Goal: Transaction & Acquisition: Download file/media

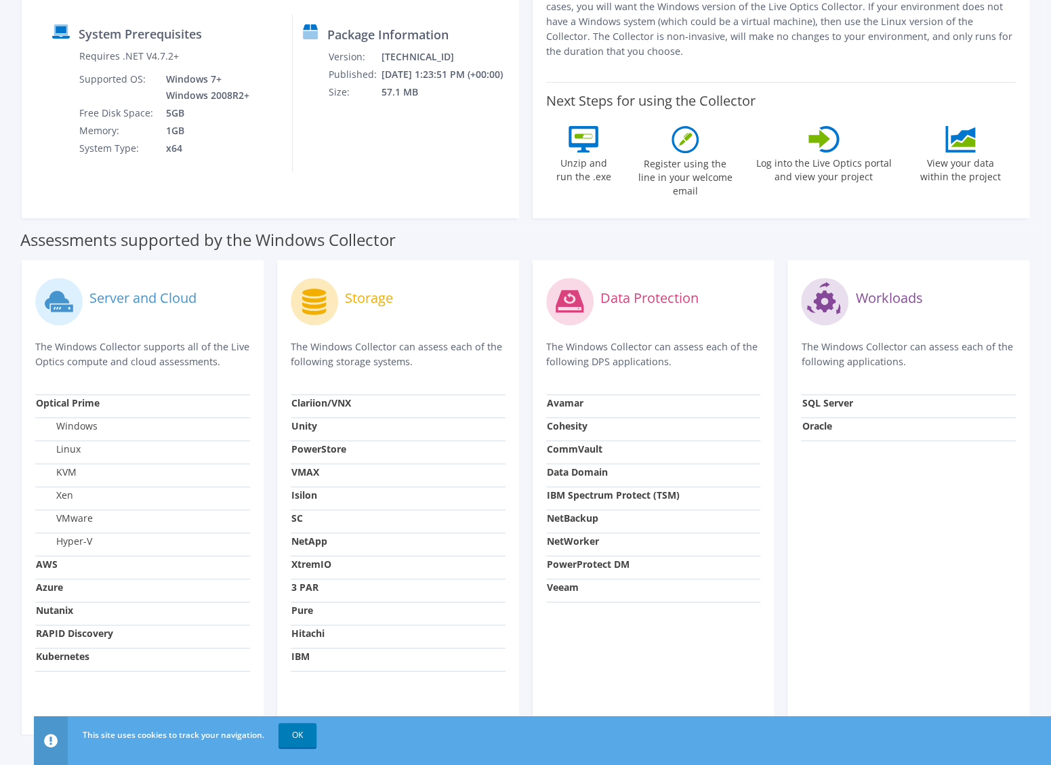
scroll to position [253, 0]
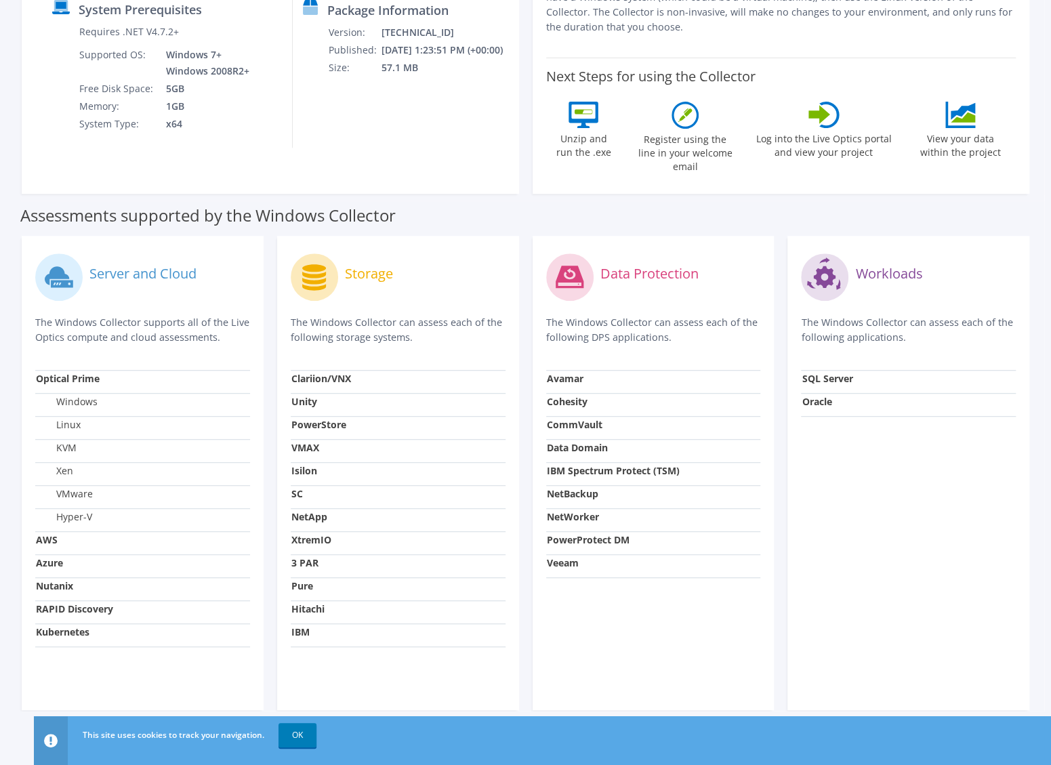
click at [75, 487] on label "VMware" at bounding box center [64, 494] width 57 height 14
click at [152, 267] on label "Server and Cloud" at bounding box center [142, 274] width 107 height 14
click at [131, 315] on p "The Windows Collector supports all of the Live Optics compute and cloud assessm…" at bounding box center [142, 330] width 215 height 30
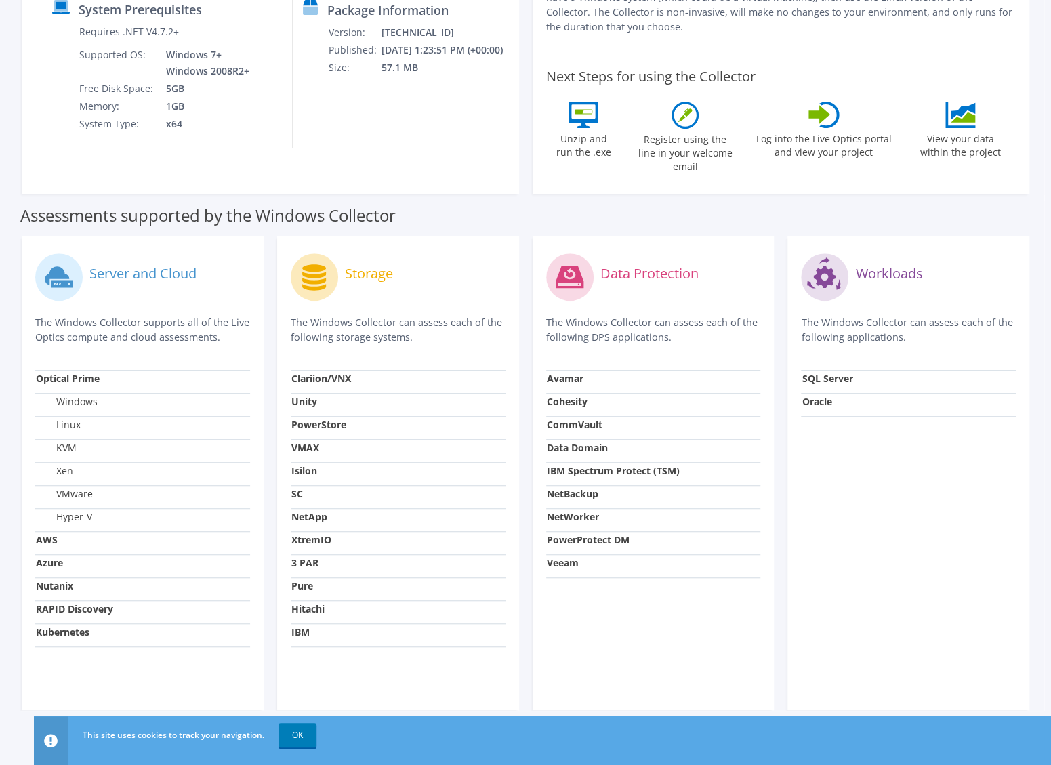
click at [72, 395] on label "Windows" at bounding box center [67, 402] width 62 height 14
click at [209, 329] on p "The Windows Collector supports all of the Live Optics compute and cloud assessm…" at bounding box center [142, 330] width 215 height 30
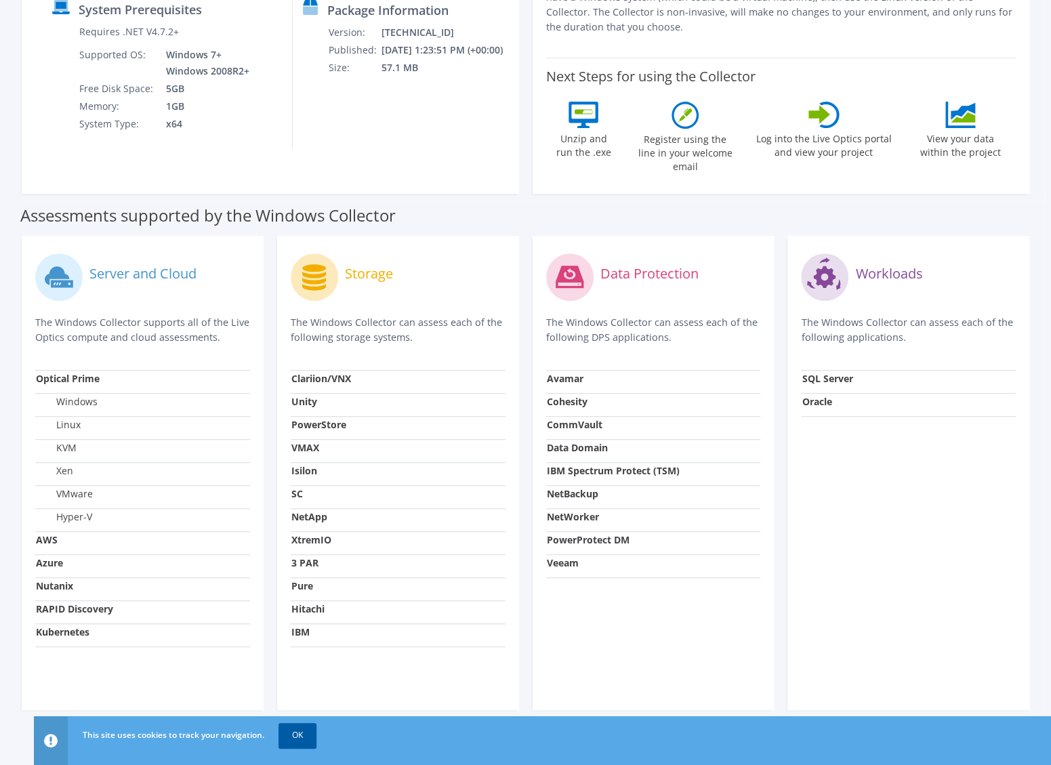
click at [295, 732] on link "OK" at bounding box center [297, 735] width 38 height 24
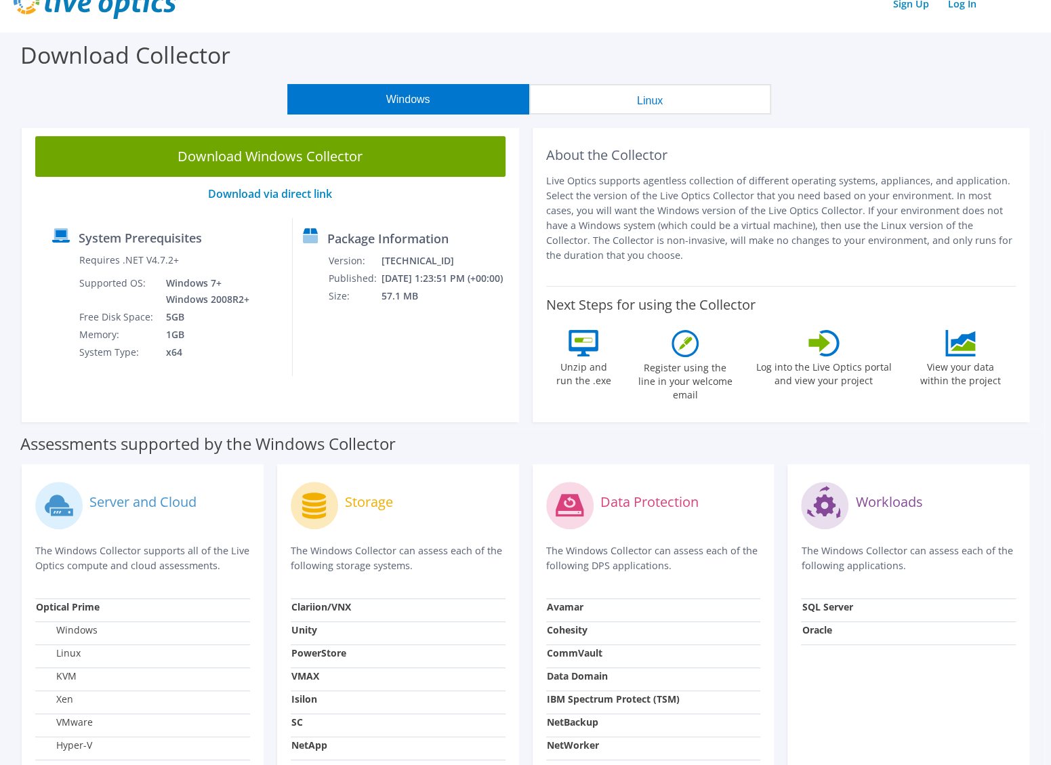
scroll to position [0, 0]
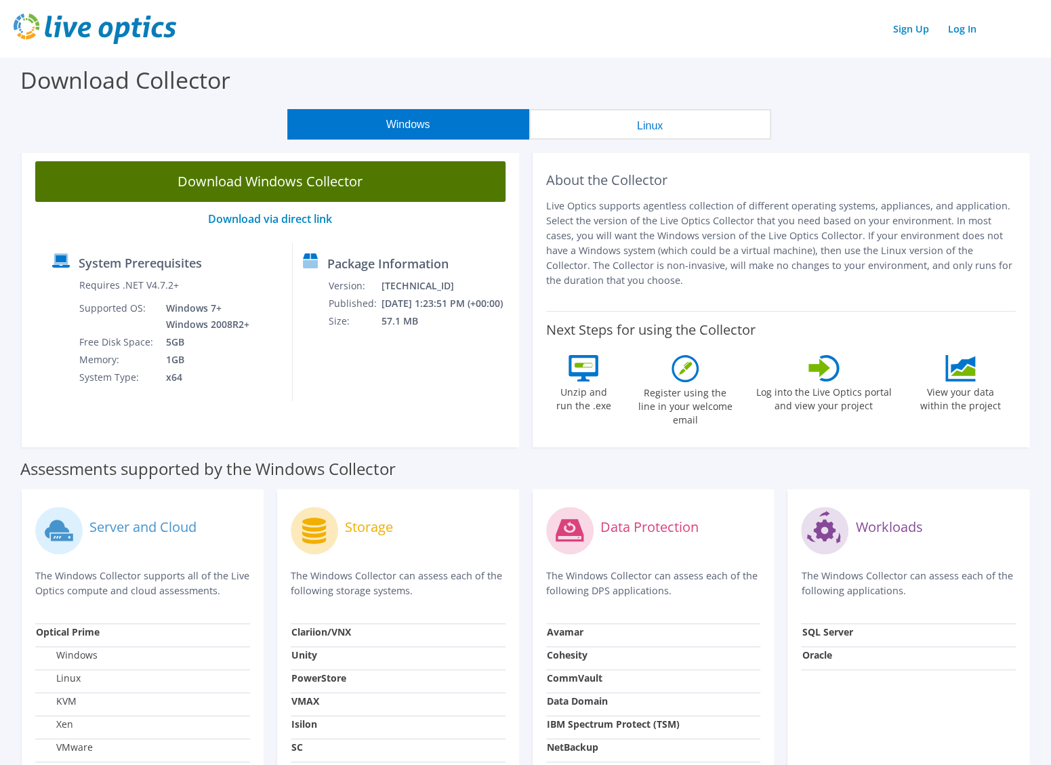
click at [332, 183] on link "Download Windows Collector" at bounding box center [270, 181] width 470 height 41
click at [249, 185] on link "Download Windows Collector" at bounding box center [270, 181] width 470 height 41
